Goal: Navigation & Orientation: Find specific page/section

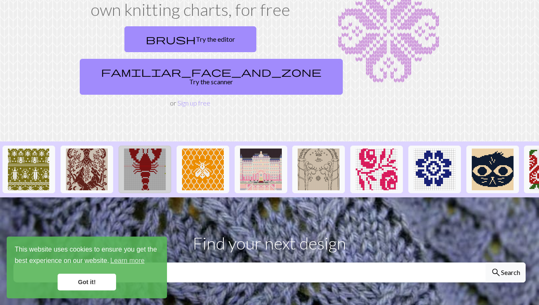
click at [156, 149] on img at bounding box center [145, 170] width 42 height 42
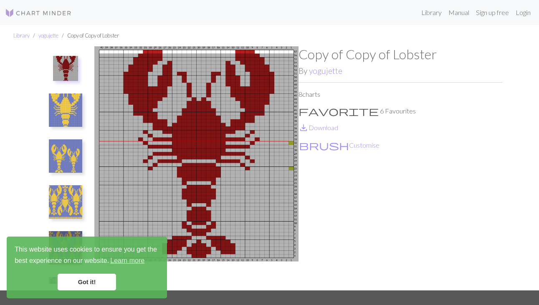
click at [94, 287] on link "Got it!" at bounding box center [87, 282] width 58 height 17
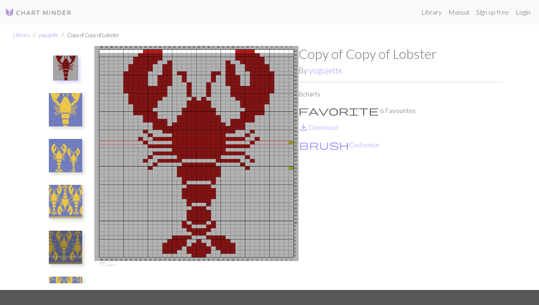
scroll to position [9, 0]
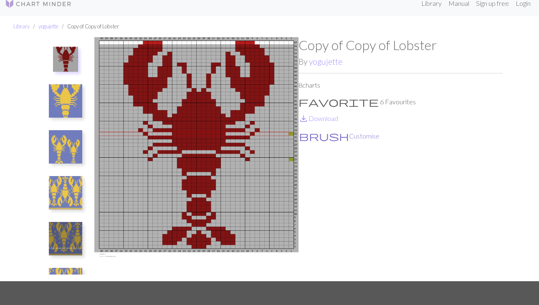
click at [329, 135] on button "brush Customise" at bounding box center [339, 136] width 81 height 11
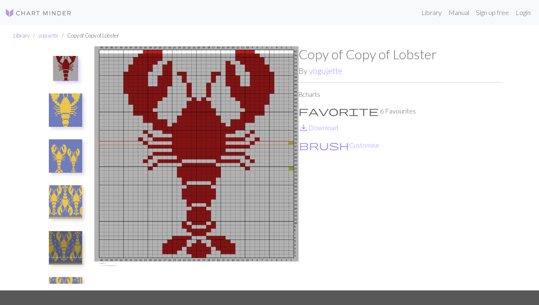
click at [20, 35] on link "Library" at bounding box center [21, 35] width 16 height 7
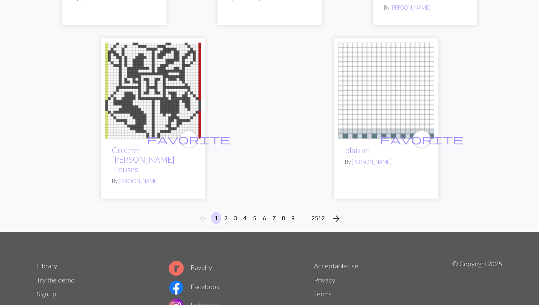
scroll to position [2799, 0]
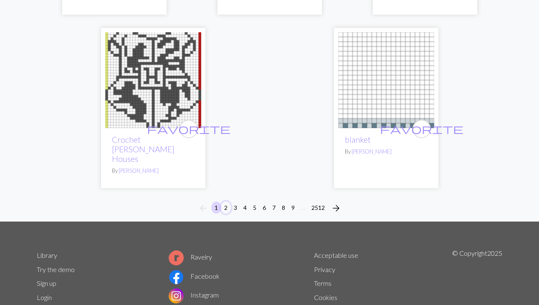
click at [226, 202] on button "2" at bounding box center [226, 208] width 10 height 12
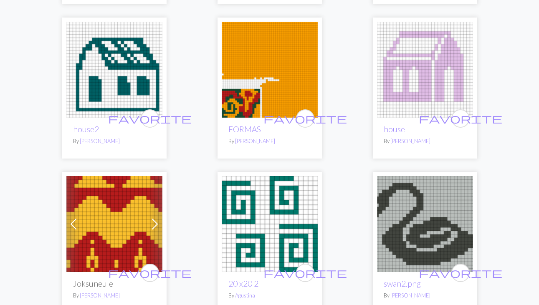
scroll to position [445, 0]
